Goal: Information Seeking & Learning: Understand process/instructions

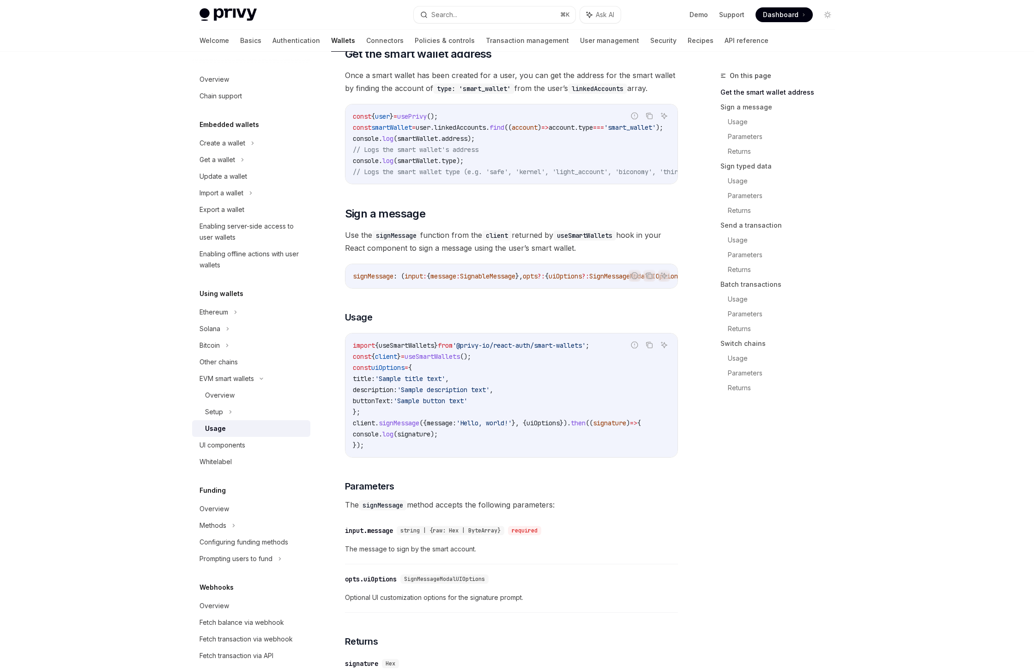
scroll to position [158, 0]
type textarea "*"
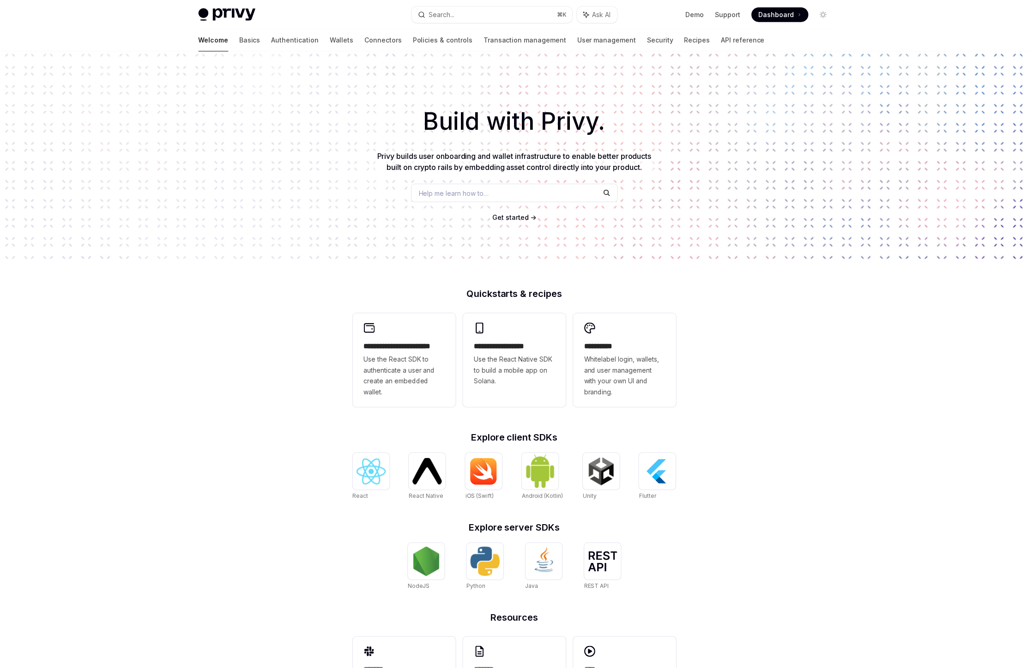
click at [460, 19] on button "Search... ⌘ K" at bounding box center [495, 14] width 162 height 17
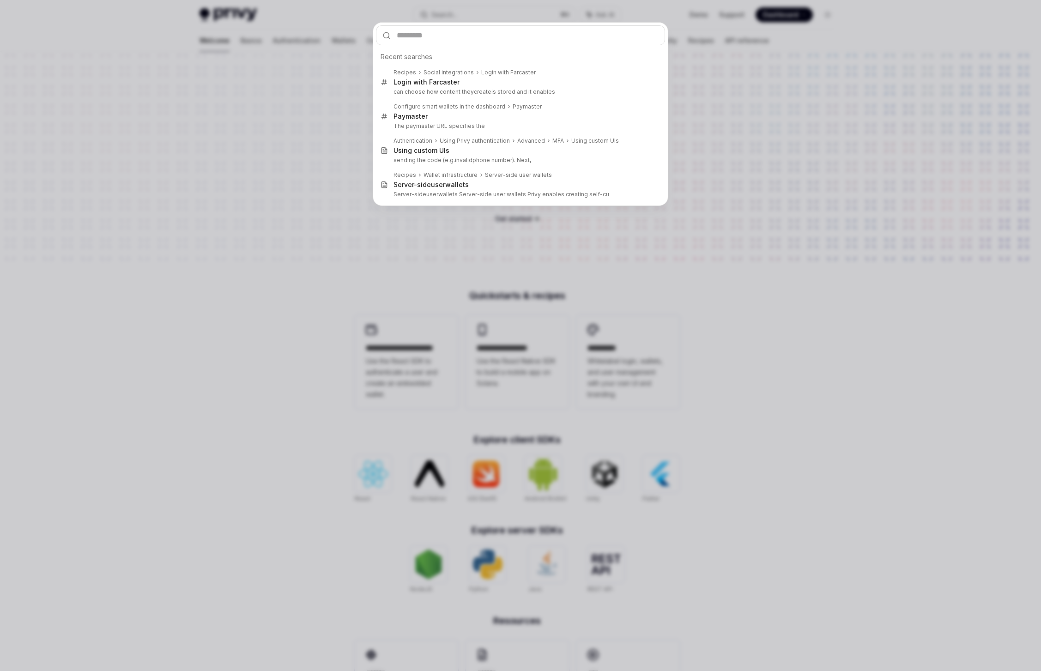
type input "**********"
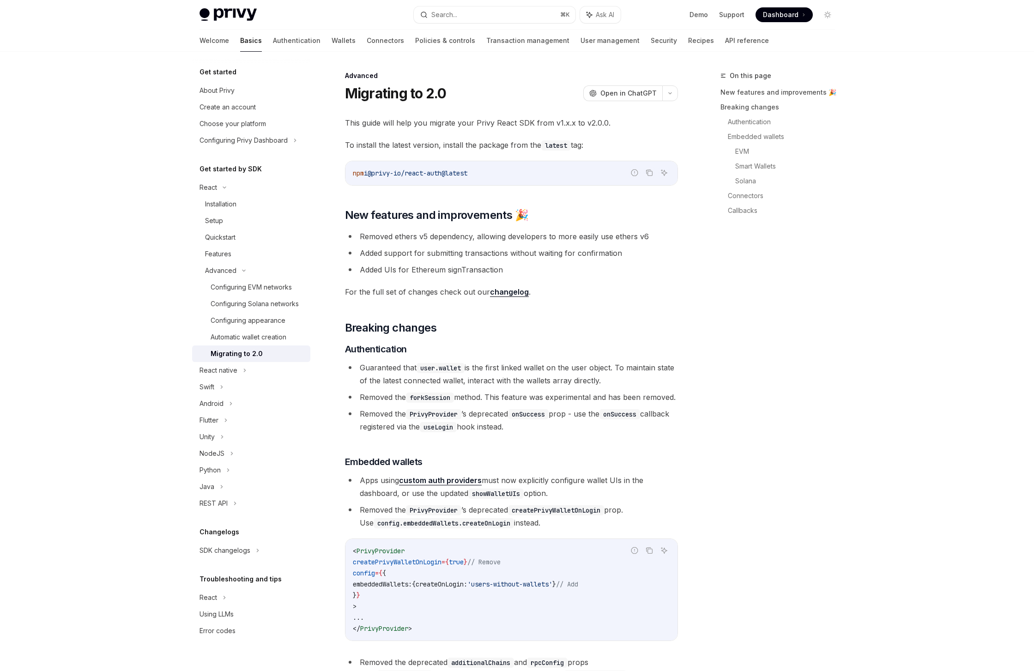
type textarea "*"
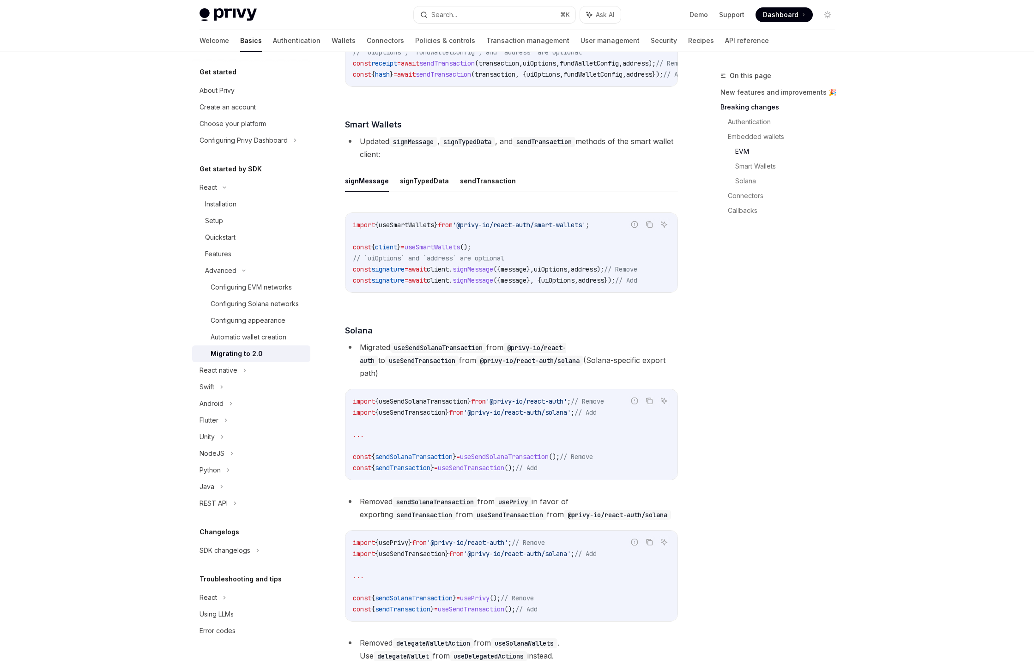
scroll to position [1415, 0]
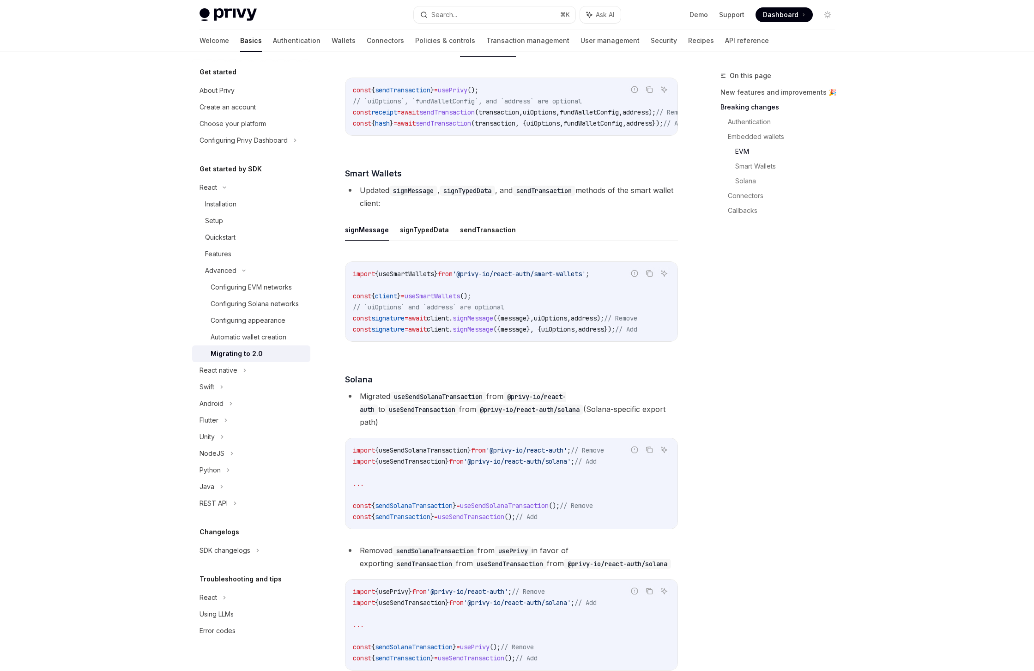
click at [409, 278] on span "useSmartWallets" at bounding box center [406, 274] width 55 height 8
drag, startPoint x: 455, startPoint y: 303, endPoint x: 516, endPoint y: 304, distance: 60.5
click at [516, 278] on span "import { useSmartWallets } from '@privy-io/react-auth/smart-wallets' ;" at bounding box center [471, 274] width 237 height 8
click at [516, 278] on span "'@privy-io/react-auth/smart-wallets'" at bounding box center [519, 274] width 133 height 8
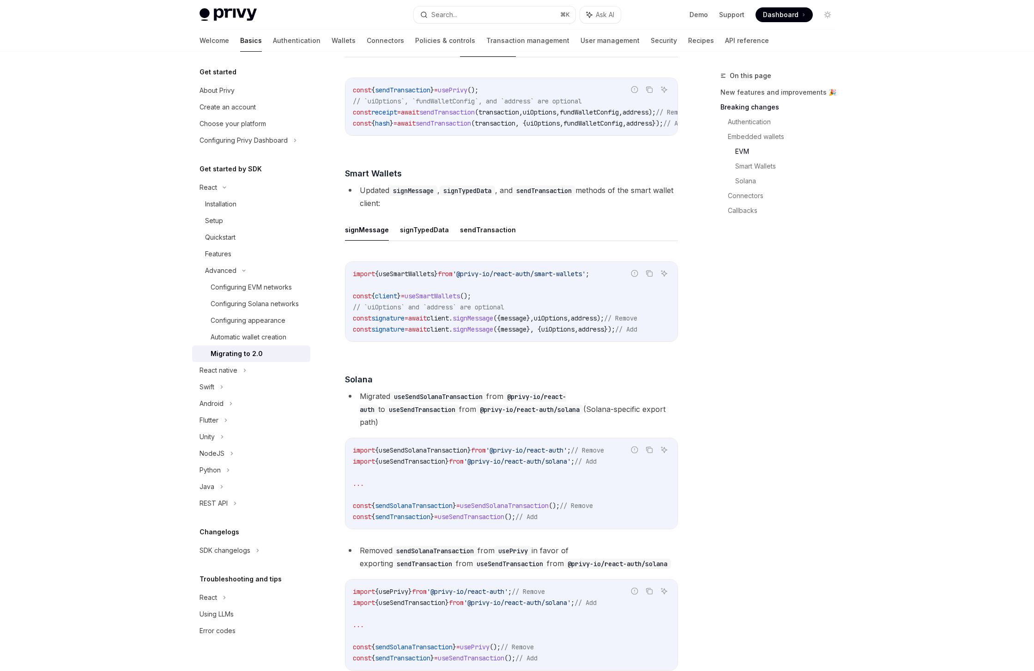
scroll to position [1443, 0]
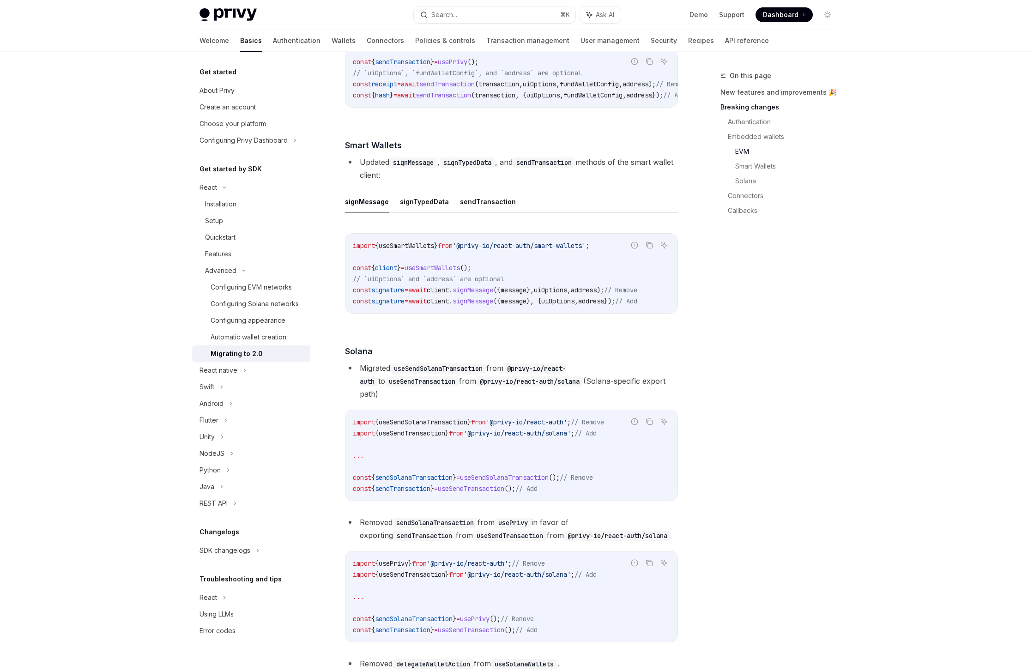
click at [430, 438] on span "useSendTransaction" at bounding box center [412, 433] width 67 height 8
click at [429, 438] on span "useSendTransaction" at bounding box center [412, 433] width 67 height 8
click at [428, 438] on span "useSendTransaction" at bounding box center [412, 433] width 67 height 8
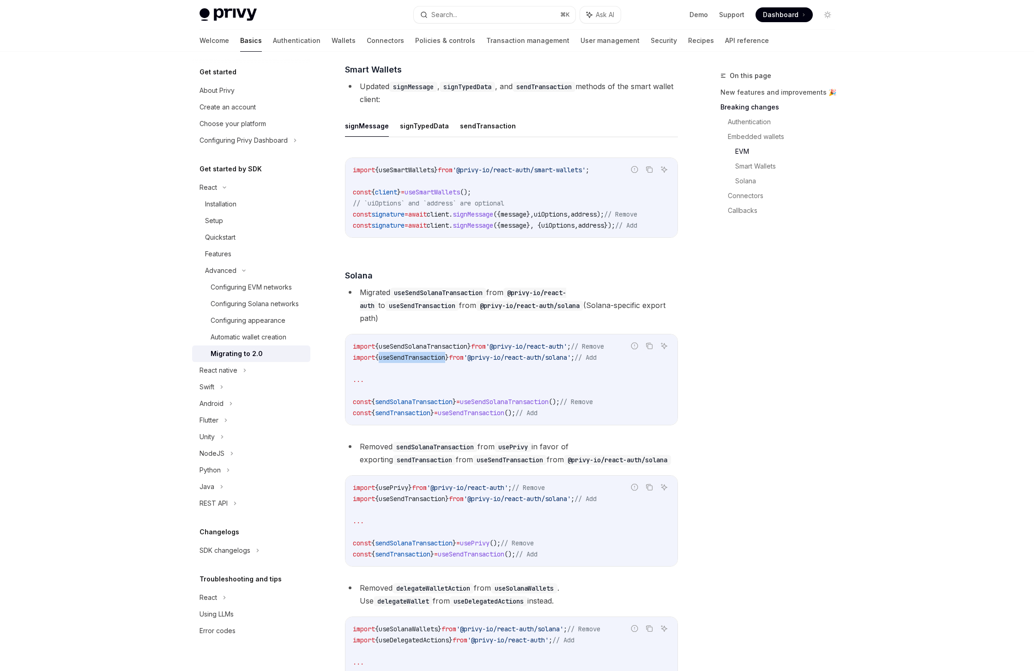
scroll to position [1618, 0]
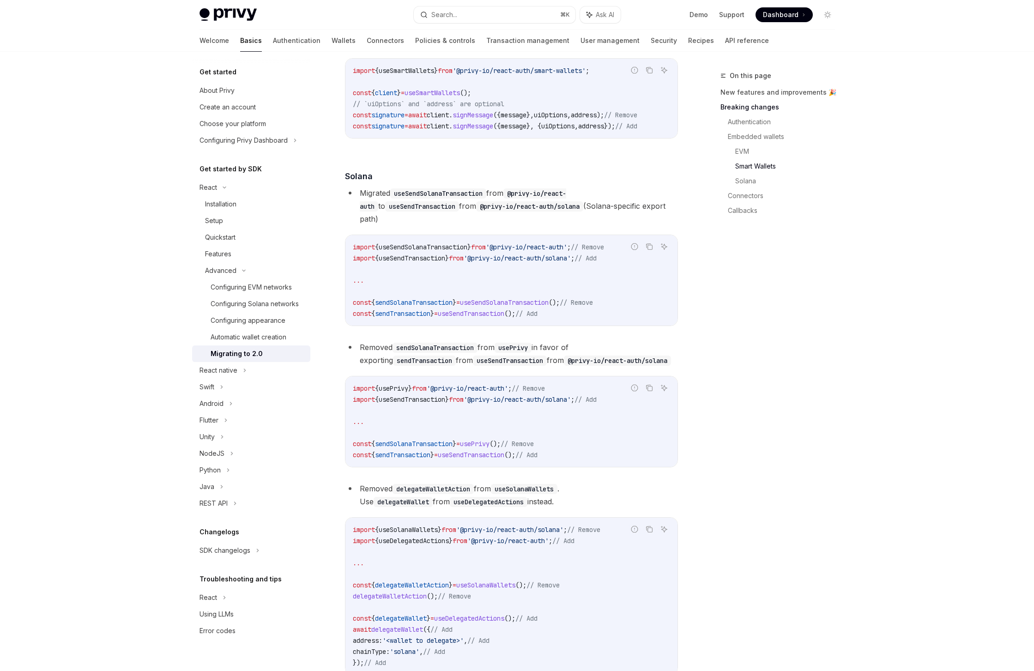
click at [434, 448] on span "sendSolanaTransaction" at bounding box center [414, 444] width 78 height 8
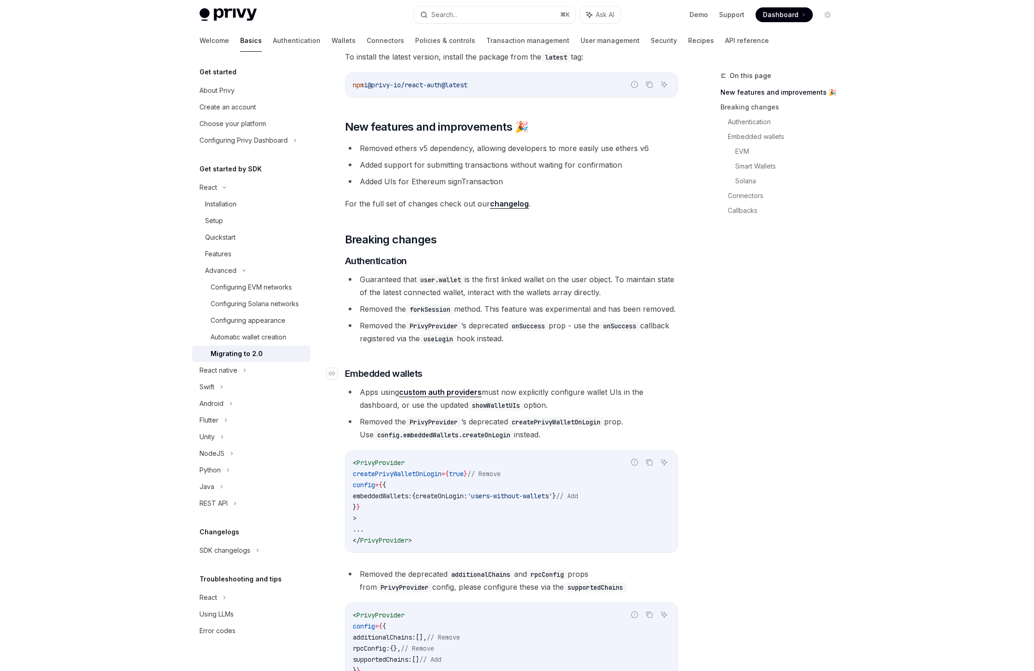
scroll to position [88, 0]
drag, startPoint x: 511, startPoint y: 420, endPoint x: 480, endPoint y: 419, distance: 31.0
click at [480, 411] on code "showWalletUIs" at bounding box center [495, 406] width 55 height 10
drag, startPoint x: 492, startPoint y: 419, endPoint x: 502, endPoint y: 419, distance: 9.7
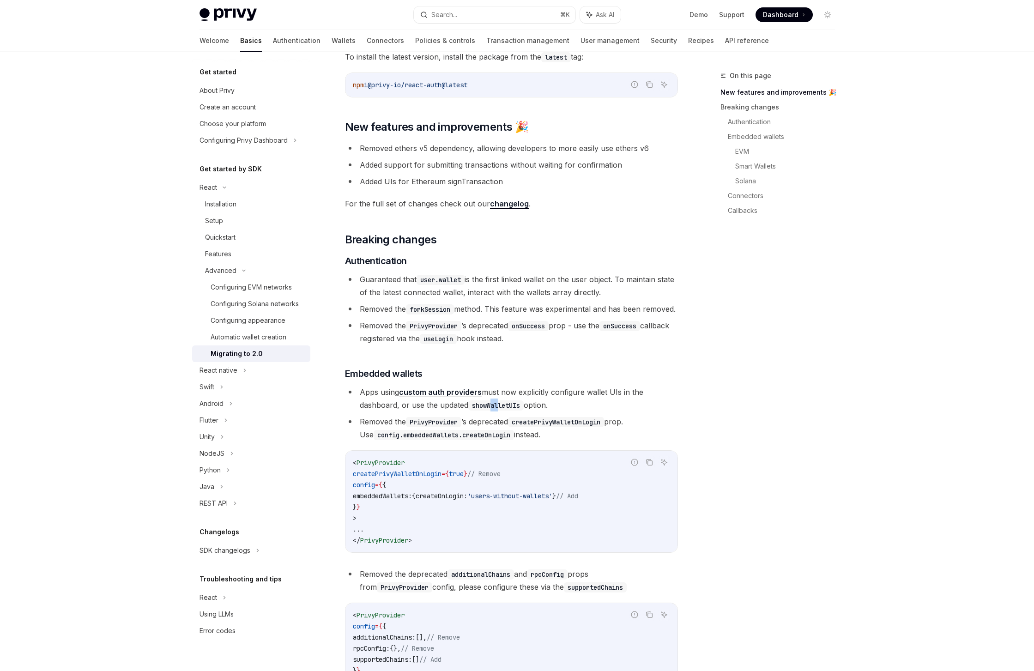
click at [502, 411] on code "showWalletUIs" at bounding box center [495, 406] width 55 height 10
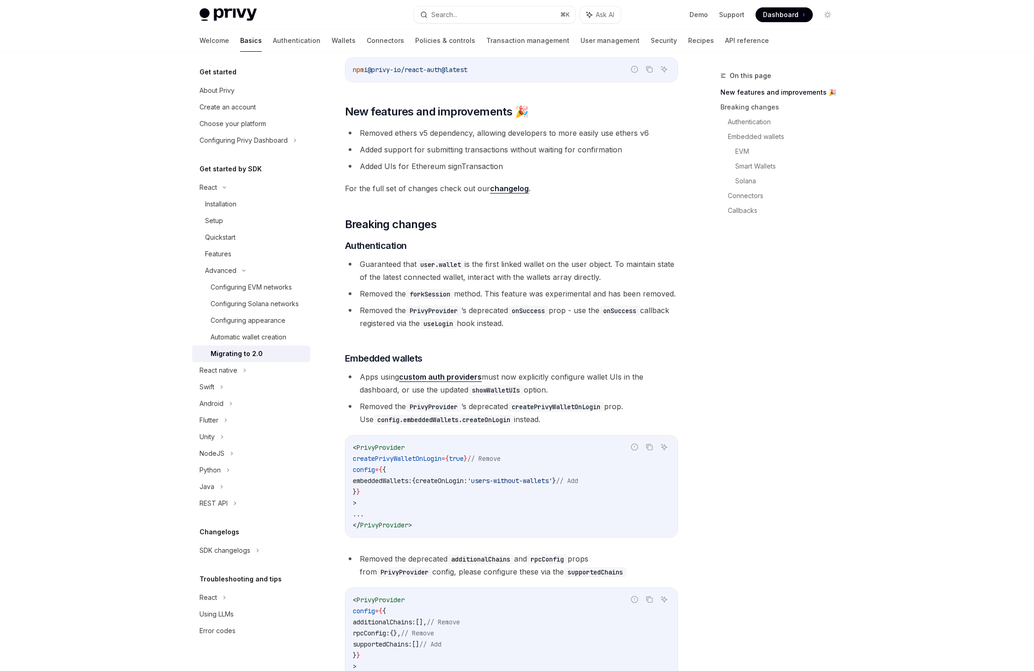
scroll to position [104, 0]
click at [548, 412] on code "createPrivyWalletOnLogin" at bounding box center [556, 406] width 96 height 10
drag, startPoint x: 365, startPoint y: 433, endPoint x: 502, endPoint y: 432, distance: 137.2
click at [502, 425] on code "config.embeddedWallets.createOnLogin" at bounding box center [444, 419] width 140 height 10
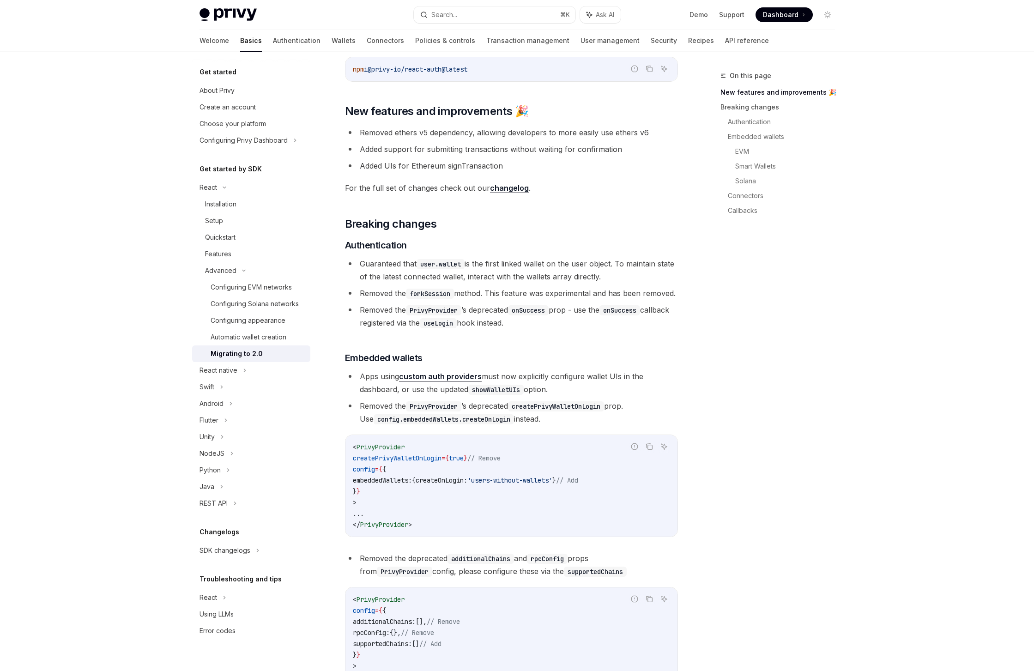
click at [549, 502] on code "< PrivyProvider createPrivyWalletOnLogin = { true } // Remove config = { { embe…" at bounding box center [511, 486] width 317 height 89
drag, startPoint x: 503, startPoint y: 493, endPoint x: 581, endPoint y: 496, distance: 78.6
click at [553, 485] on span "'users-without-wallets'" at bounding box center [510, 480] width 85 height 8
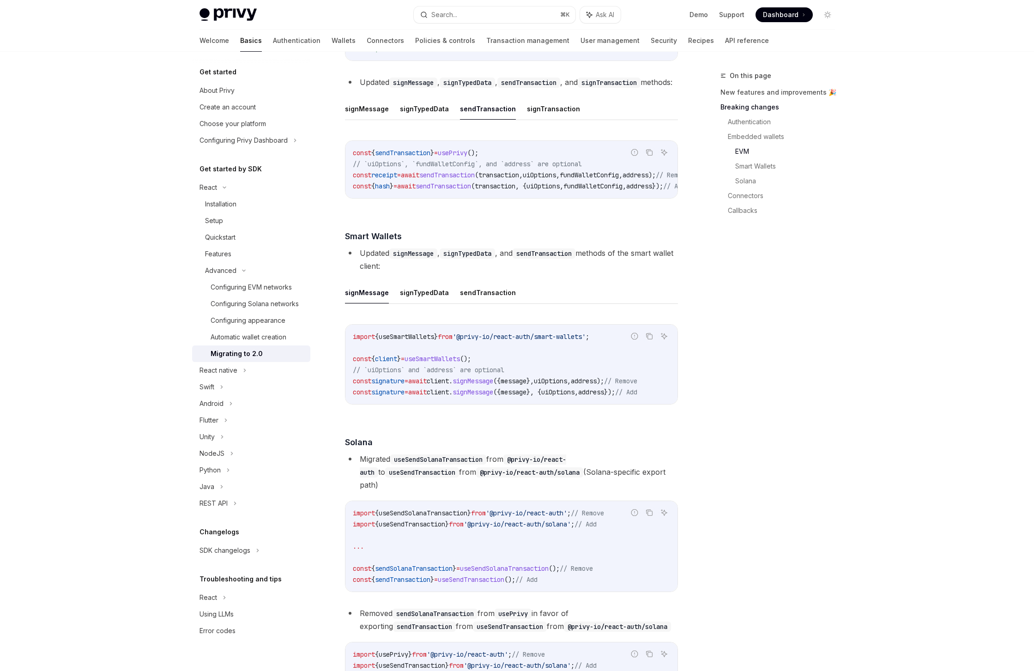
scroll to position [1350, 0]
click at [403, 342] on span "useSmartWallets" at bounding box center [406, 338] width 55 height 8
copy span "useSmartWallets"
click at [428, 17] on div "Search..." at bounding box center [438, 14] width 37 height 11
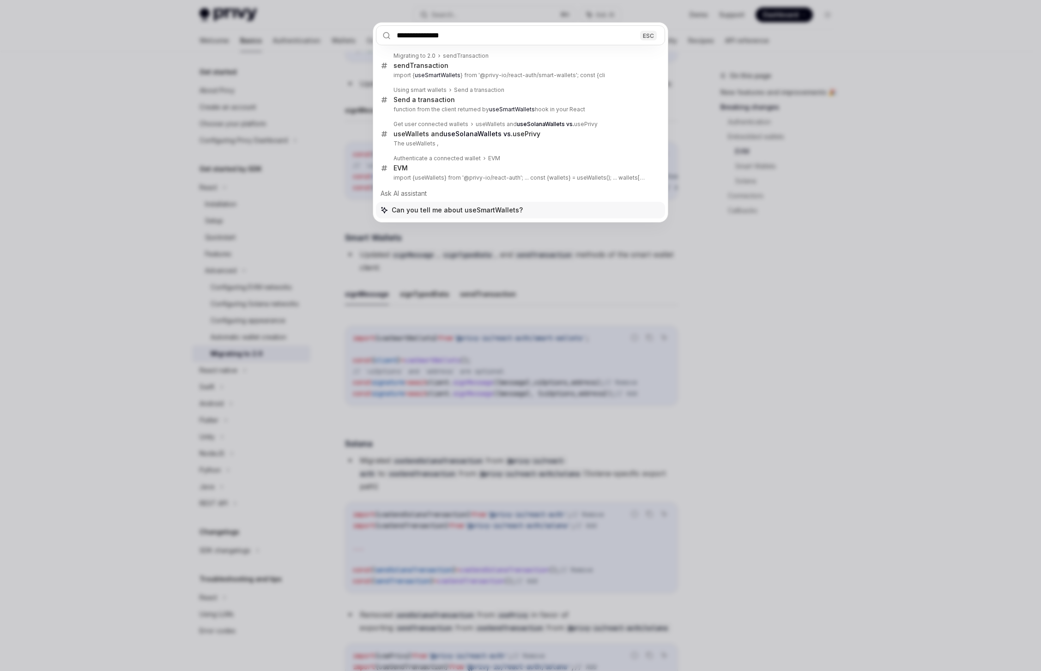
type input "**********"
type textarea "*"
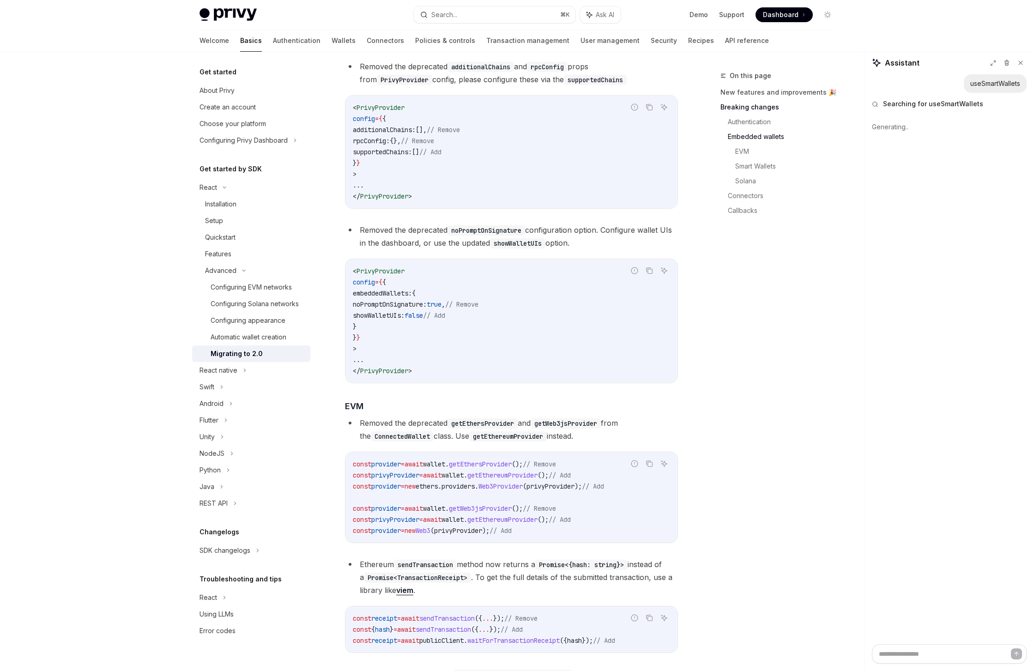
scroll to position [779, 0]
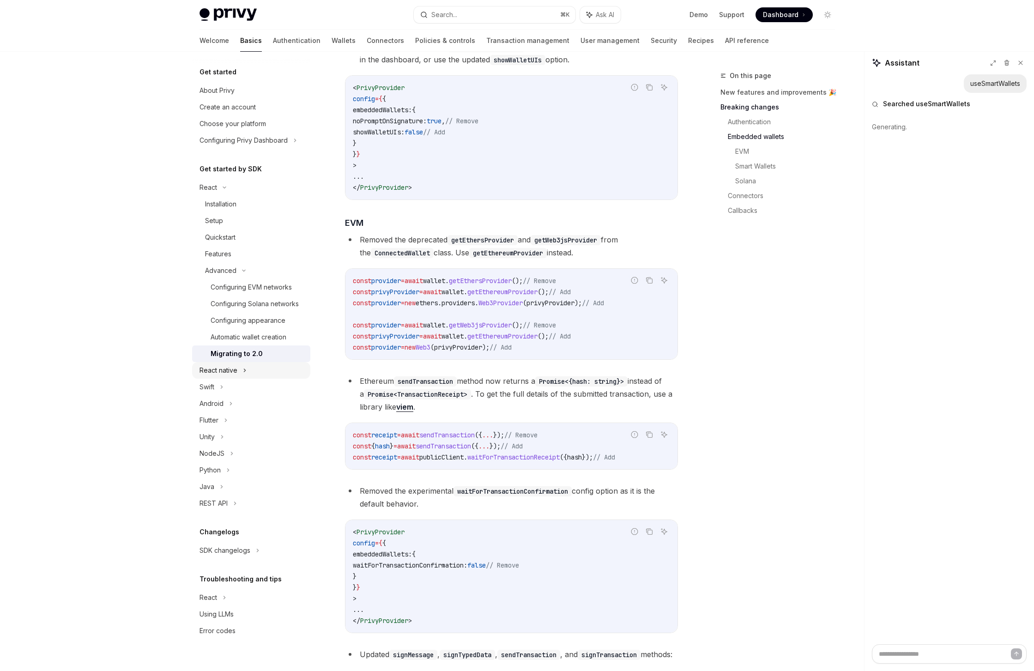
click at [246, 370] on div "React native" at bounding box center [251, 370] width 118 height 17
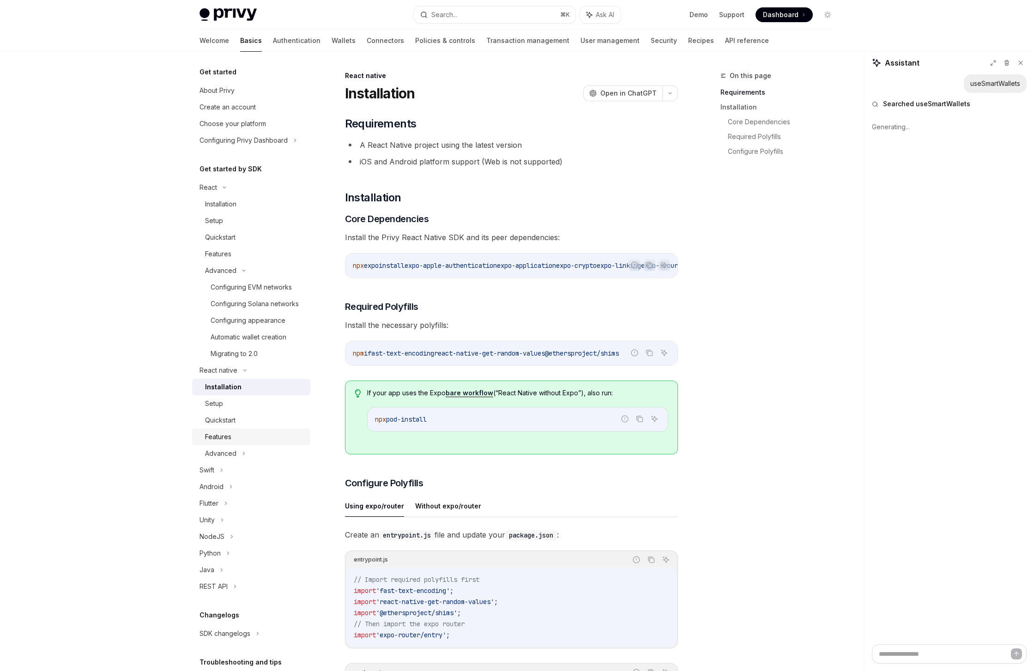
click at [234, 443] on div "Features" at bounding box center [255, 437] width 100 height 11
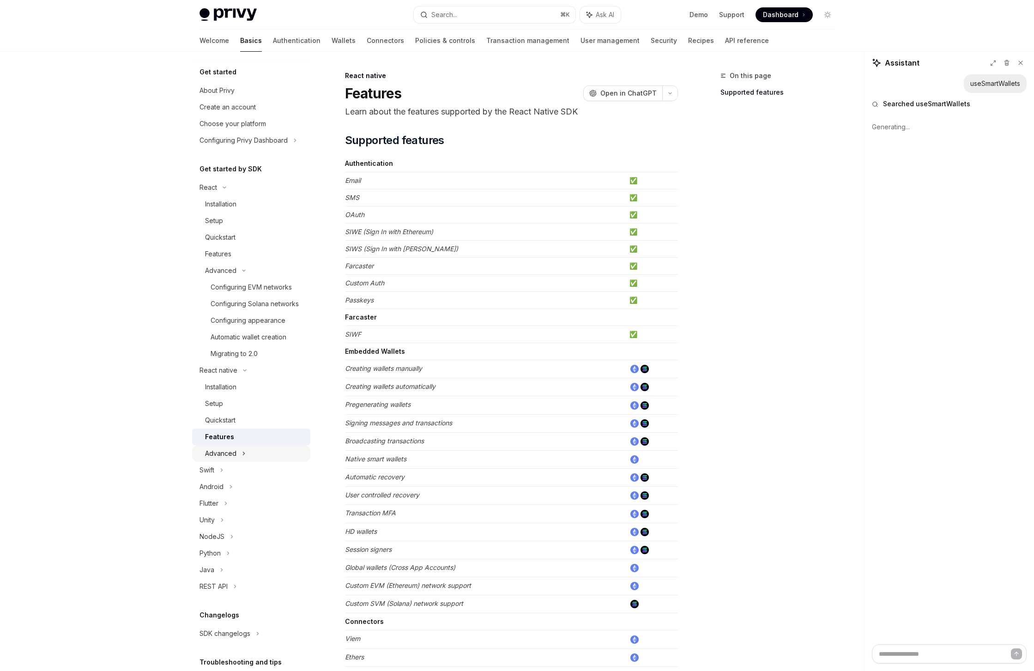
click at [238, 459] on div "Advanced" at bounding box center [251, 453] width 118 height 17
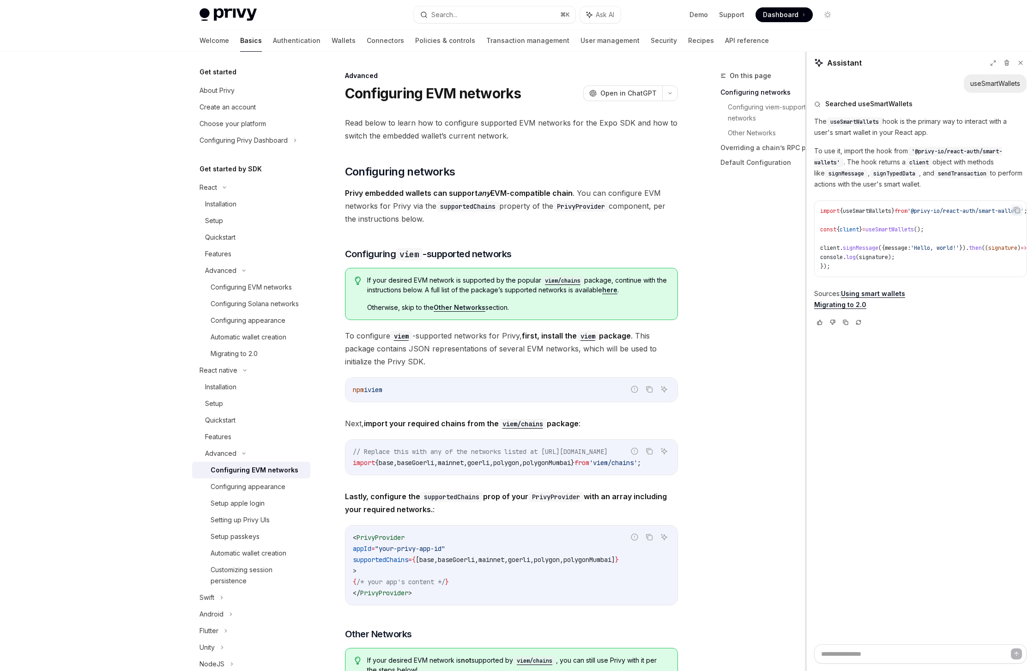
drag, startPoint x: 863, startPoint y: 127, endPoint x: 807, endPoint y: 130, distance: 56.4
click at [807, 130] on div at bounding box center [806, 362] width 2 height 620
type textarea "*"
click at [969, 177] on span "sendTransaction" at bounding box center [962, 173] width 49 height 7
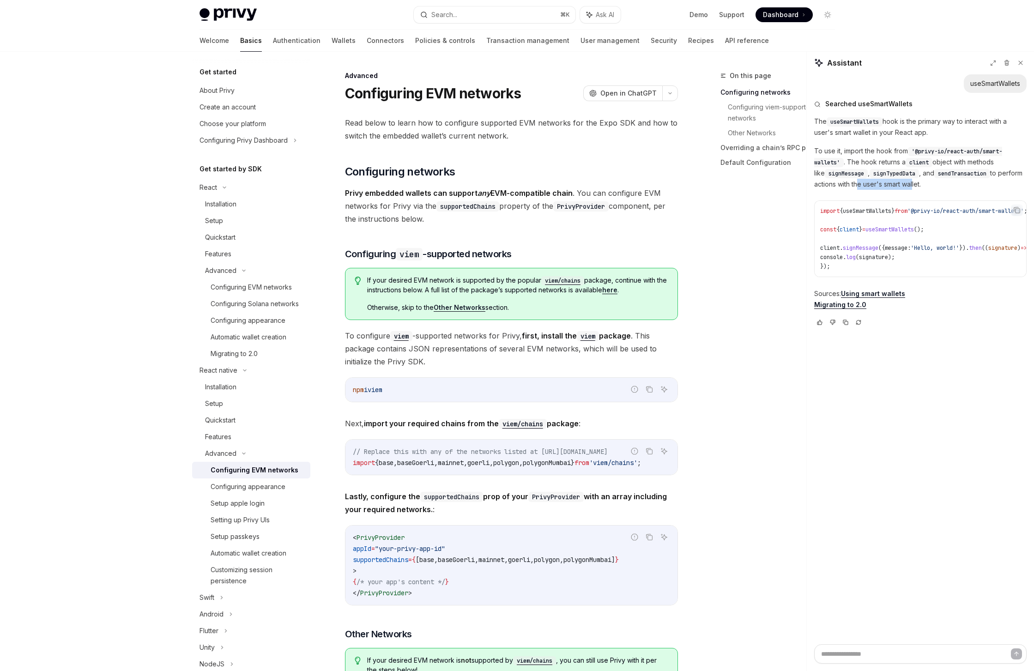
drag, startPoint x: 912, startPoint y: 186, endPoint x: 852, endPoint y: 184, distance: 61.0
click at [852, 184] on p "To use it, import the hook from '@privy-io/react-auth/smart-wallets' . The hook…" at bounding box center [921, 168] width 213 height 44
drag, startPoint x: 947, startPoint y: 250, endPoint x: 861, endPoint y: 245, distance: 86.1
click at [861, 245] on code "import { useSmartWallets } from '@privy-io/react-auth/smart-wallets' ; const { …" at bounding box center [926, 239] width 210 height 65
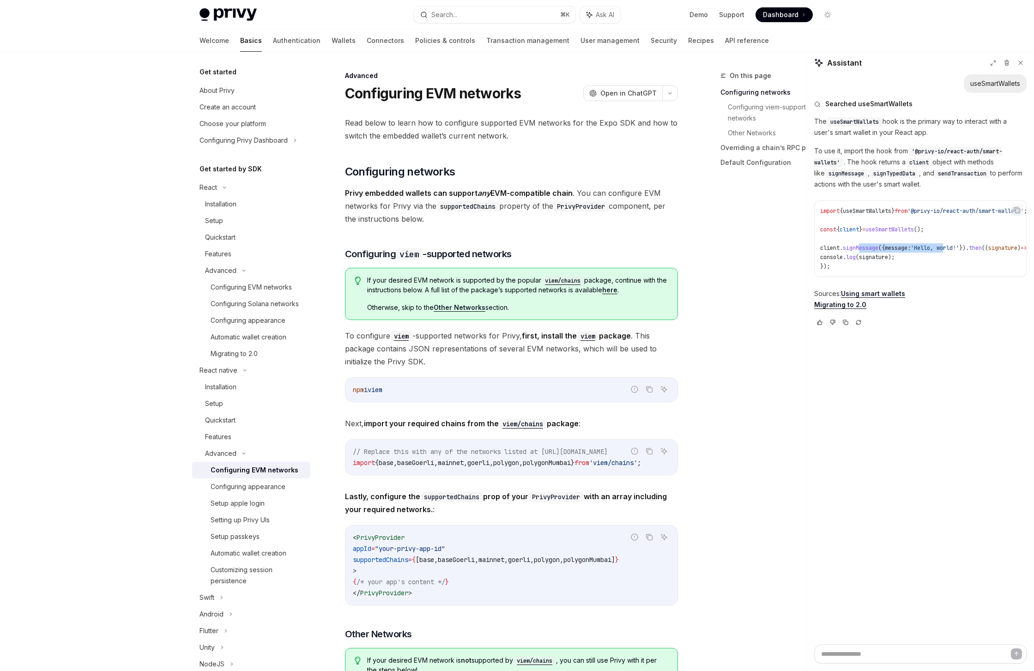
click at [861, 245] on span "signMessage" at bounding box center [861, 247] width 36 height 7
